Goal: Information Seeking & Learning: Check status

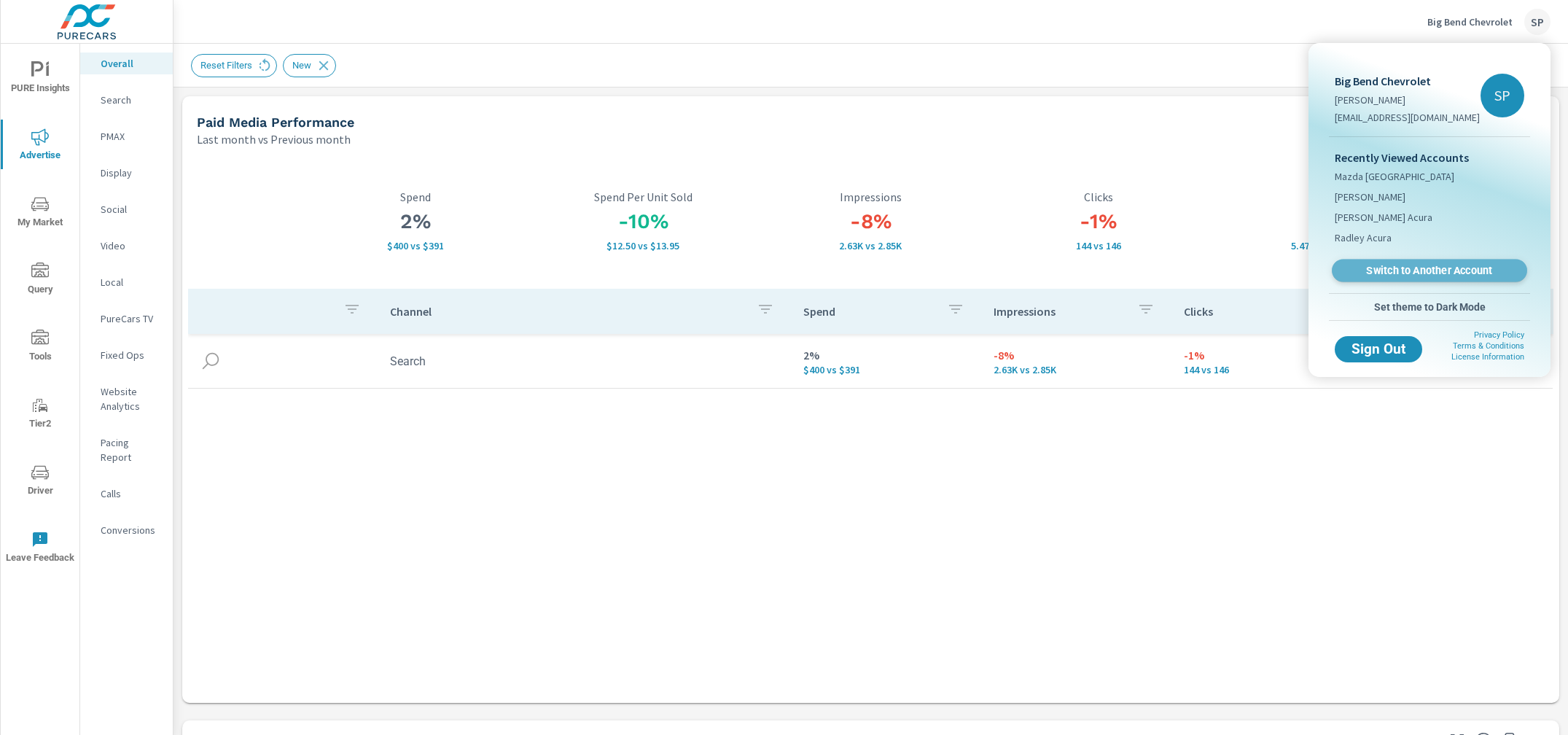
click at [1388, 268] on span "Switch to Another Account" at bounding box center [1429, 270] width 179 height 14
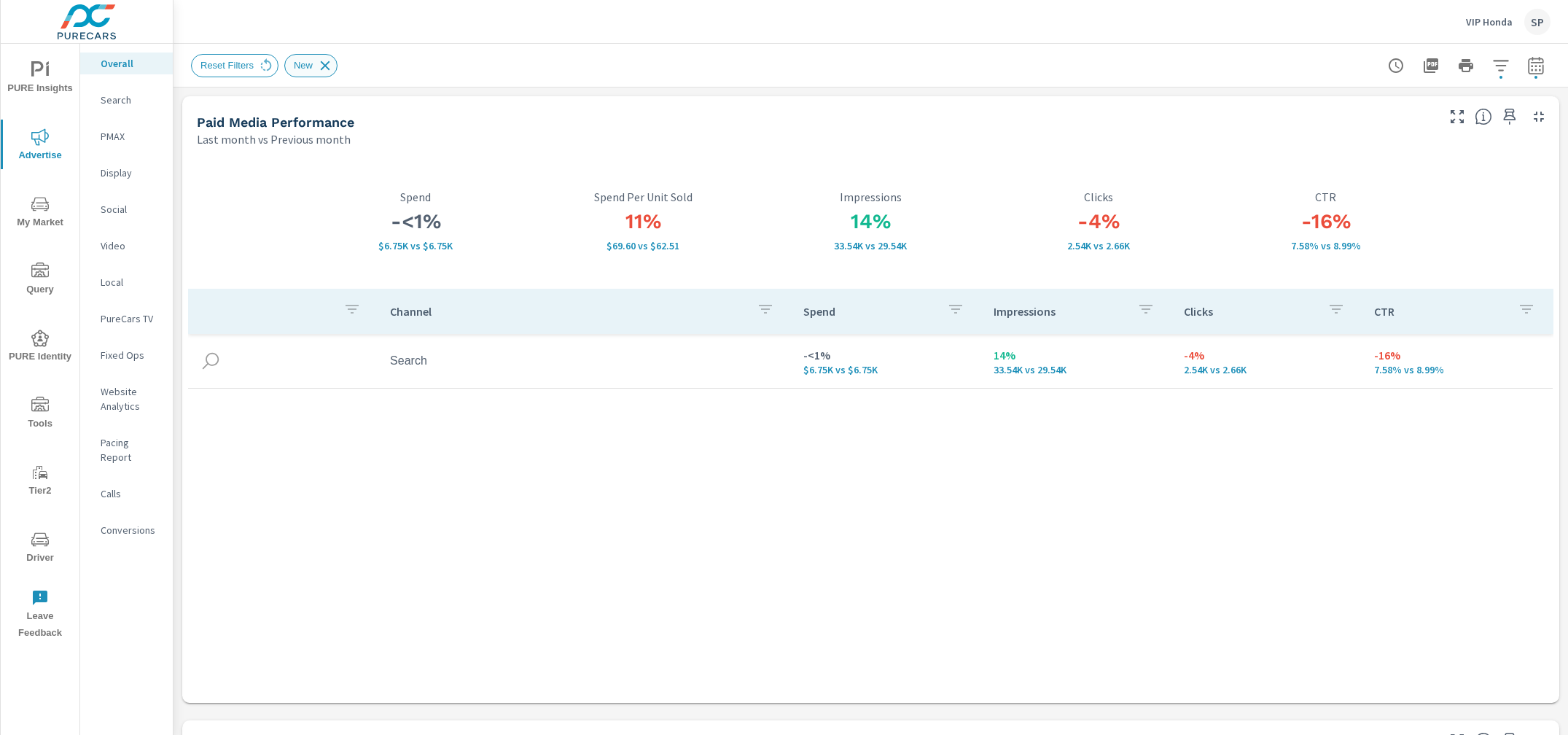
click at [329, 63] on icon at bounding box center [324, 65] width 16 height 16
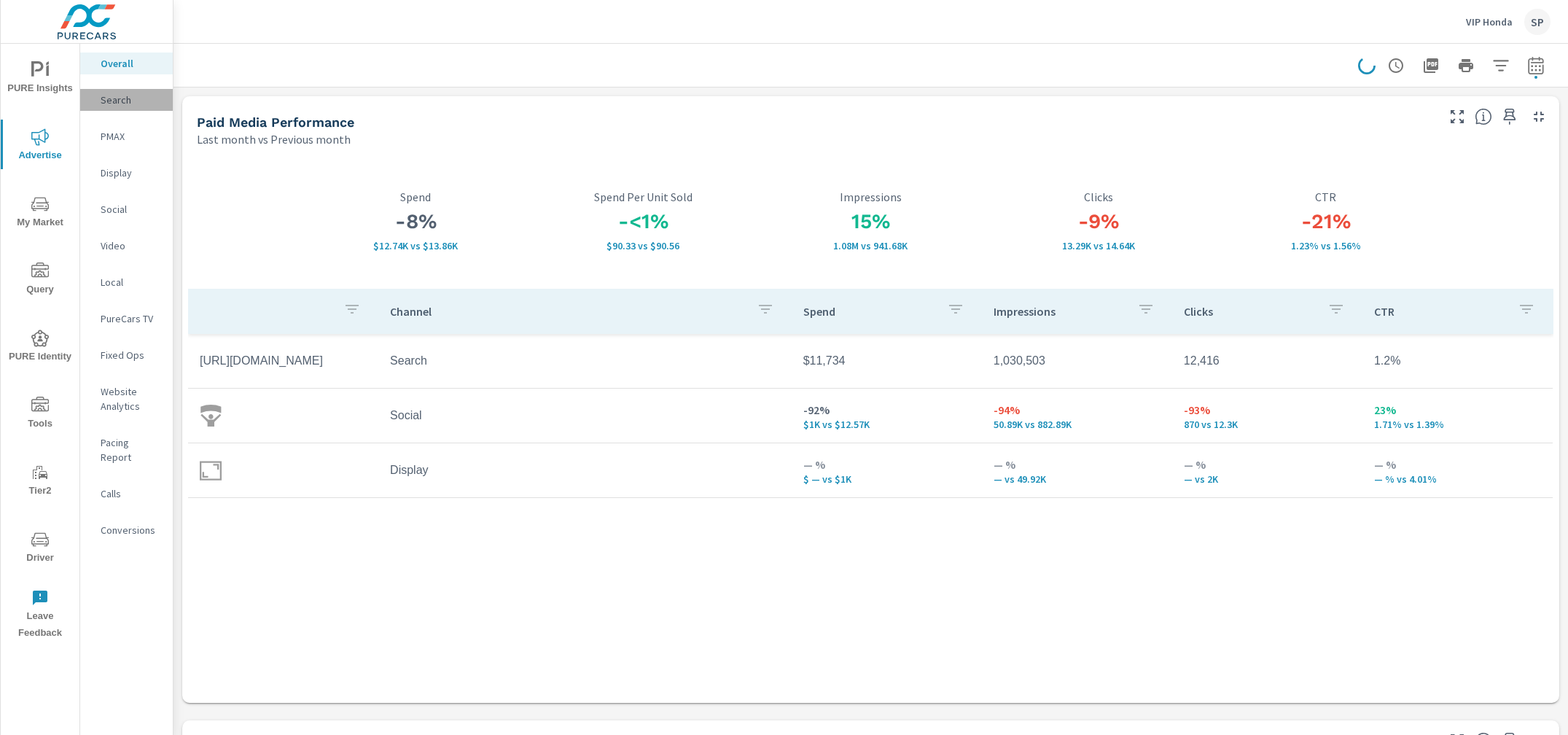
click at [110, 100] on p "Search" at bounding box center [131, 99] width 61 height 14
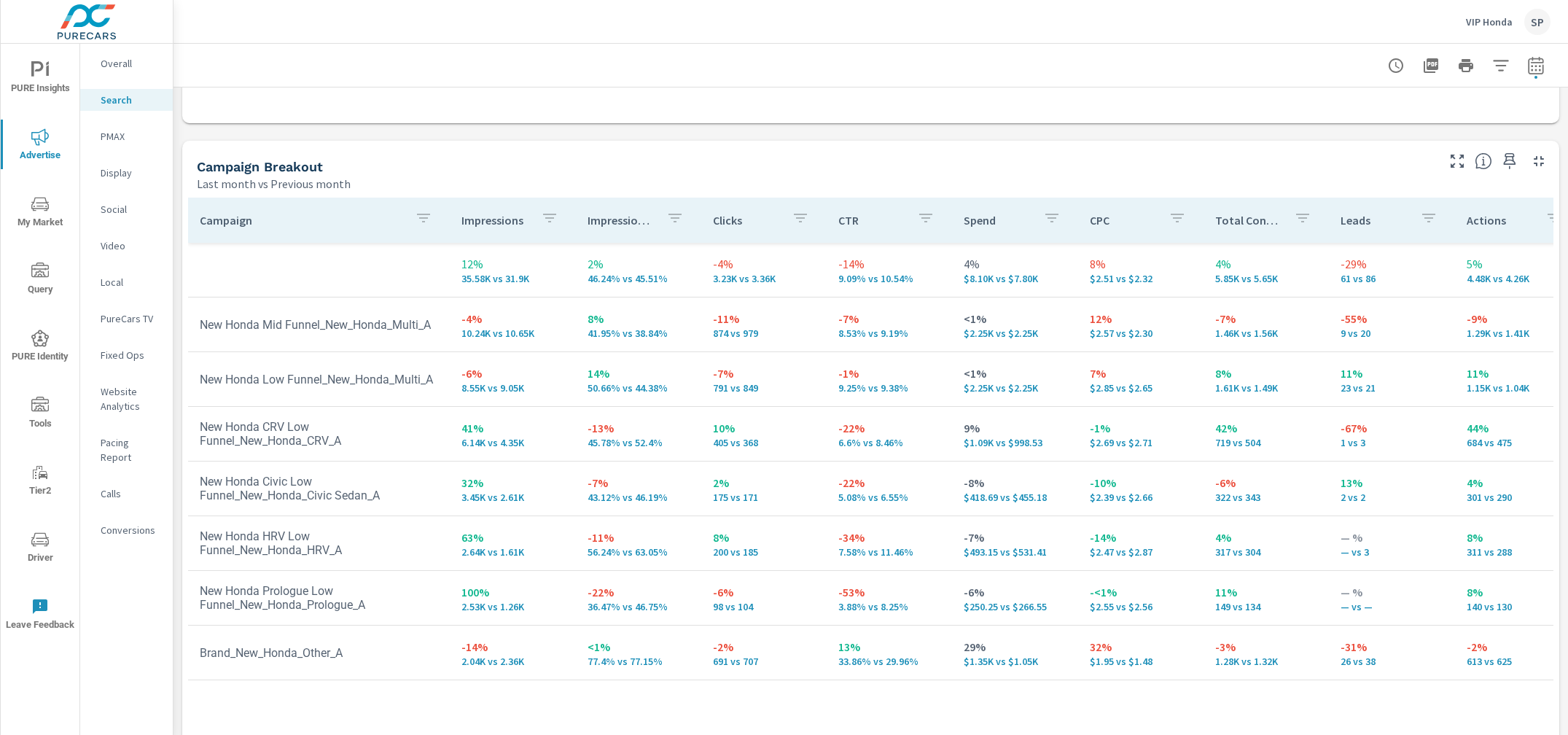
scroll to position [1366, 0]
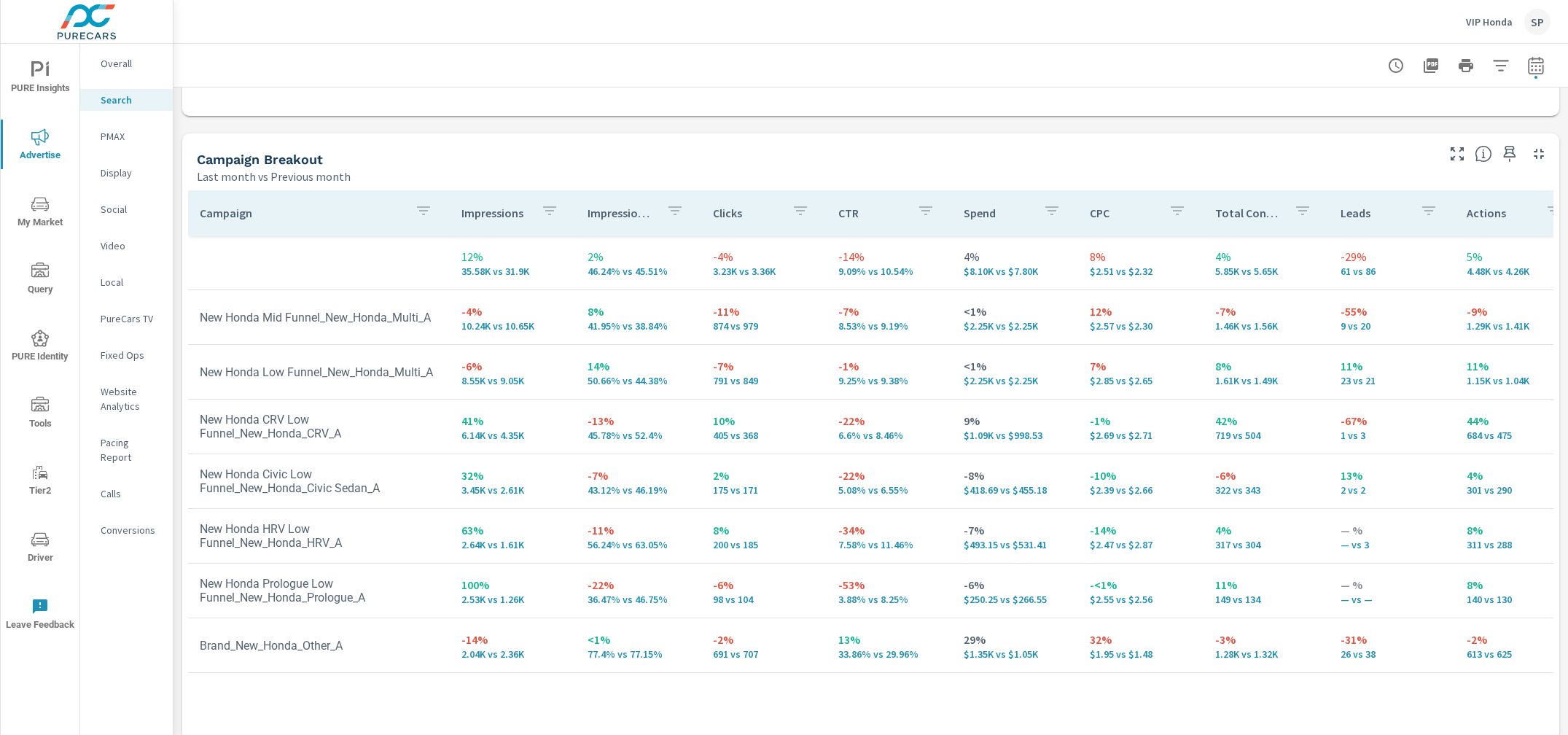
click at [722, 207] on p "Clicks" at bounding box center [746, 212] width 67 height 14
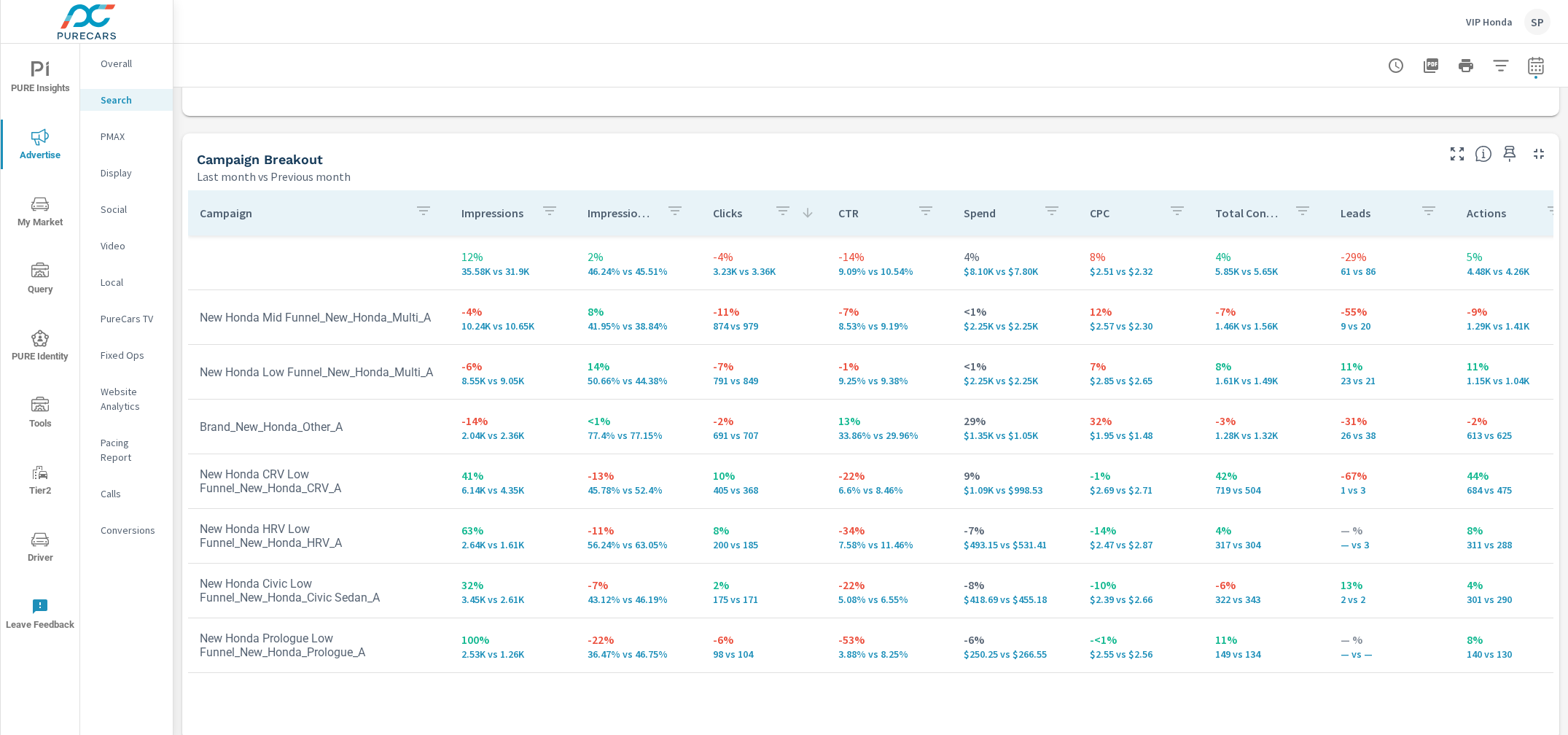
click at [722, 211] on p "Clicks" at bounding box center [737, 212] width 50 height 14
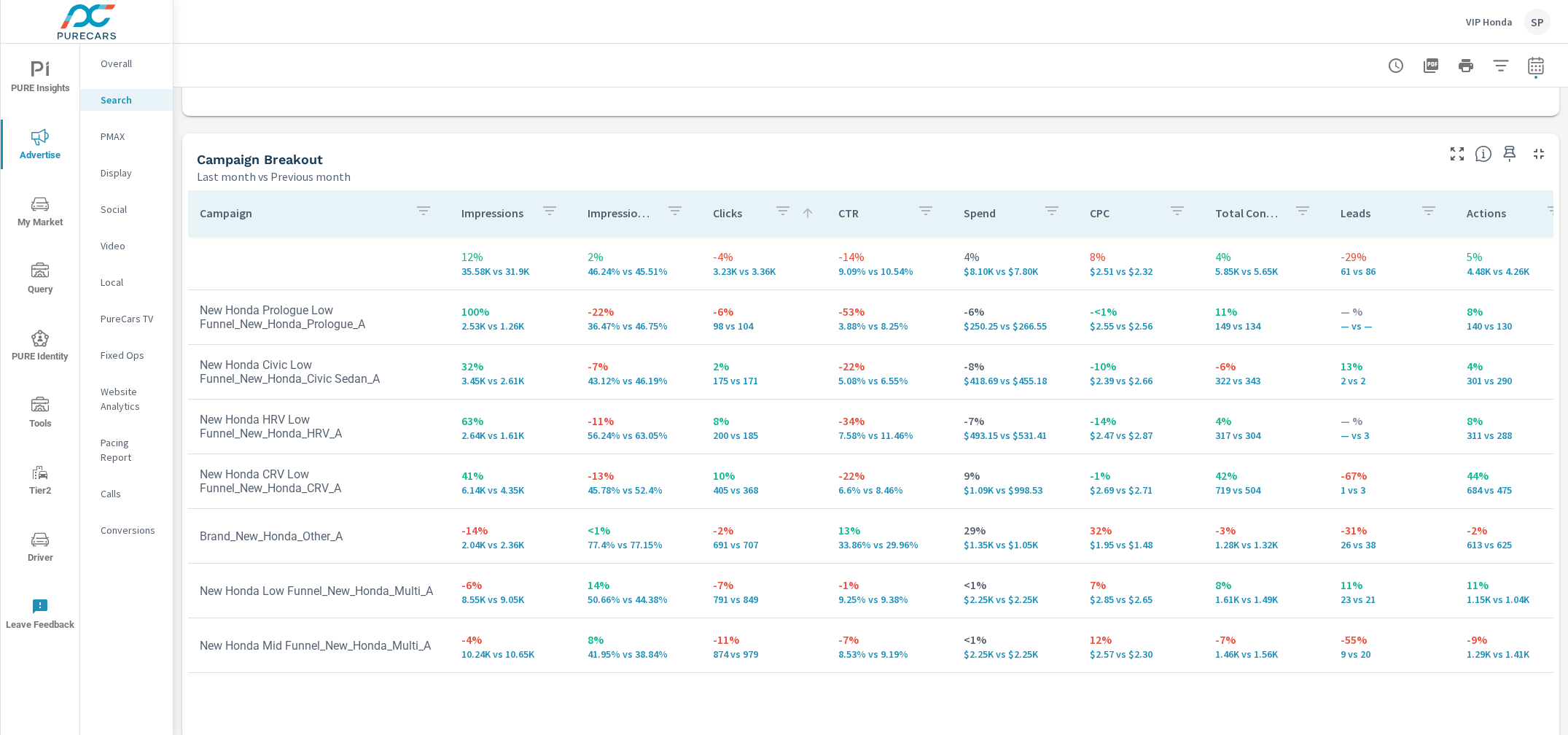
click at [726, 208] on p "Clicks" at bounding box center [737, 212] width 50 height 14
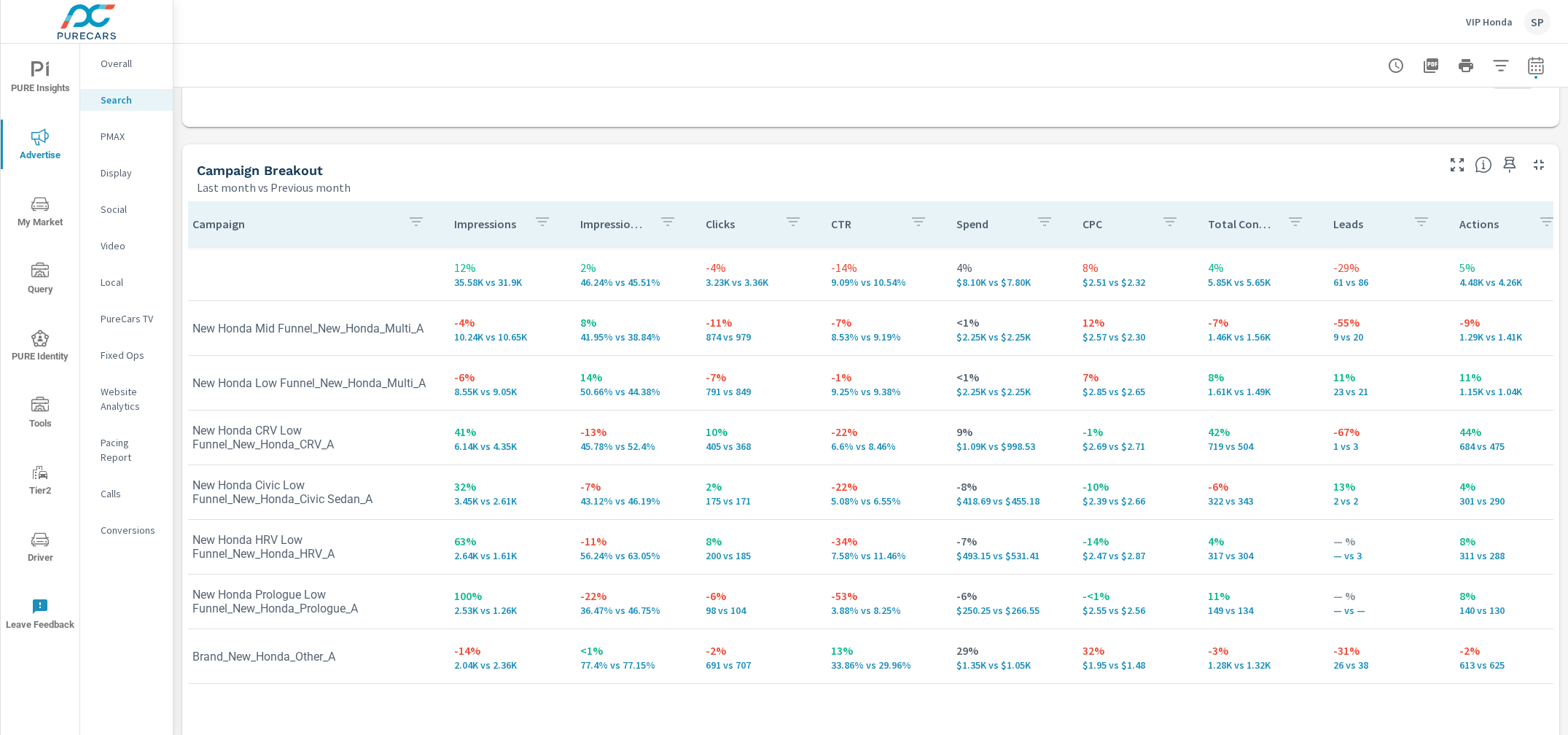
scroll to position [0, 13]
click at [113, 131] on p "PMAX" at bounding box center [131, 136] width 61 height 14
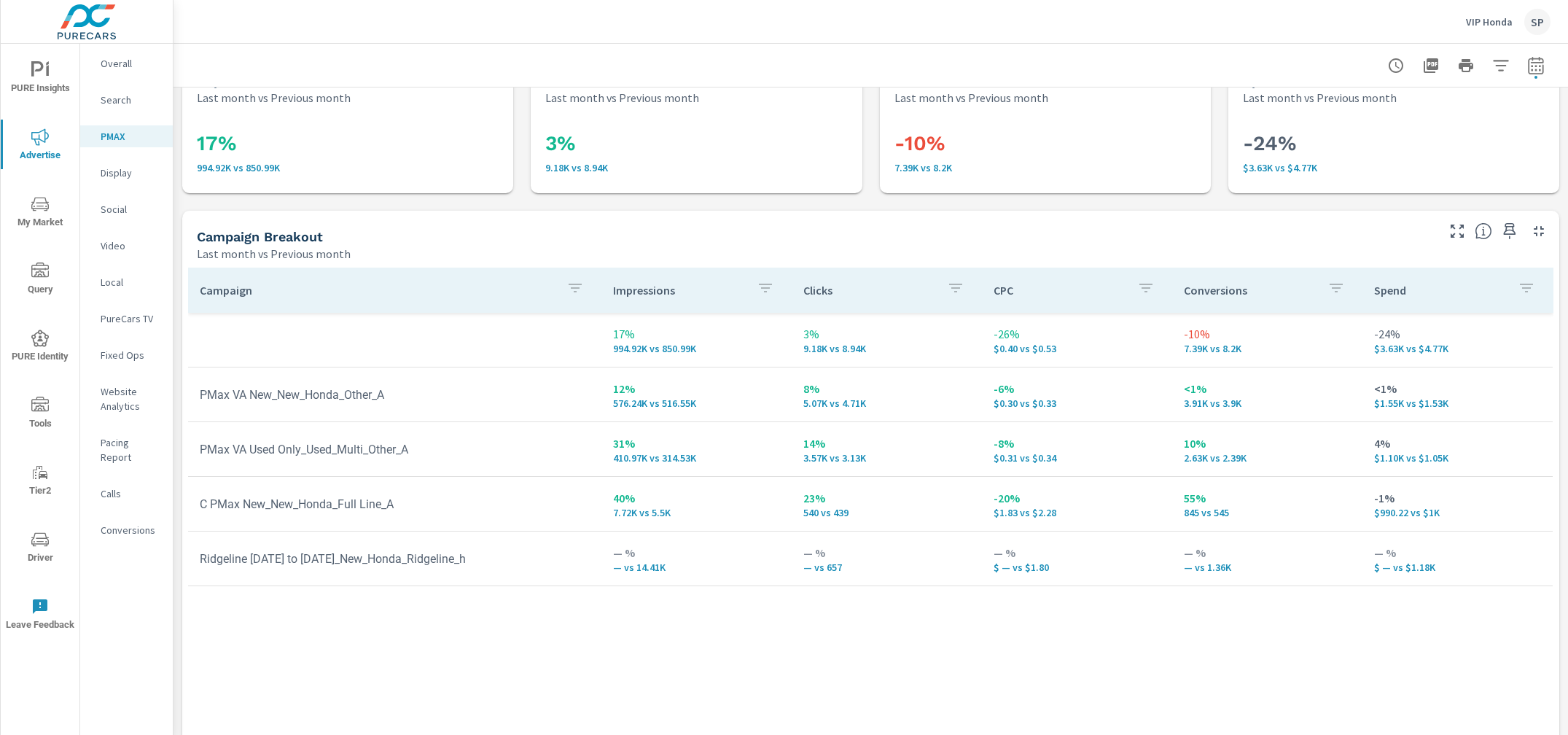
scroll to position [46, 0]
